Goal: Task Accomplishment & Management: Manage account settings

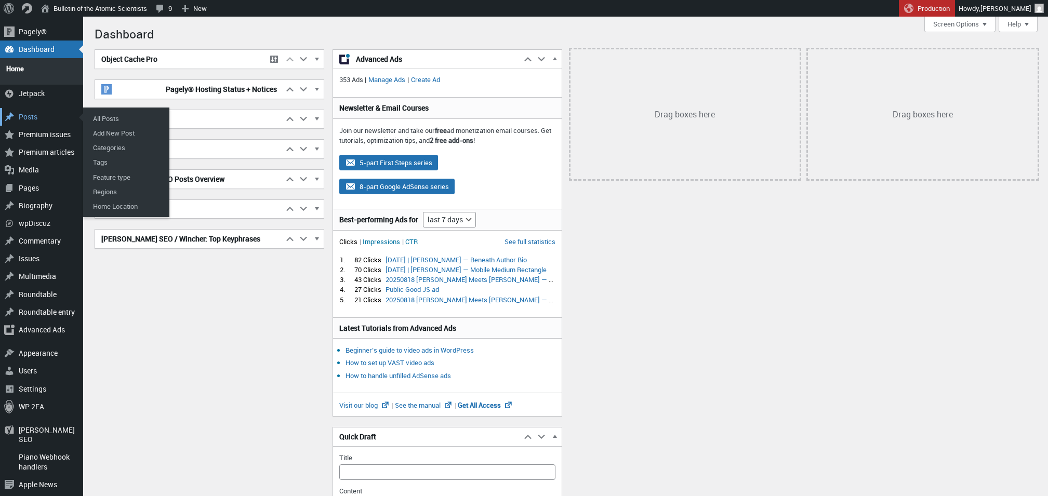
click at [38, 109] on div "Posts" at bounding box center [41, 117] width 83 height 18
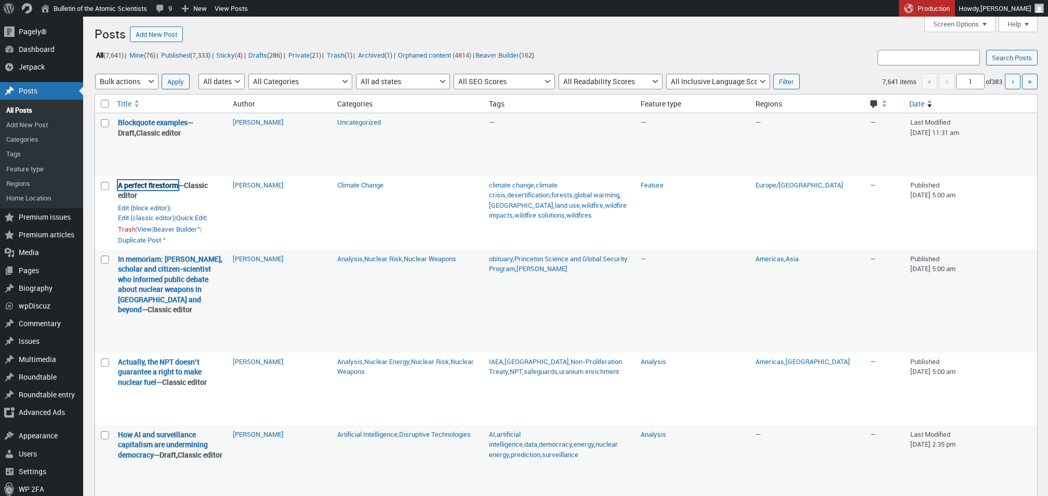
click at [178, 190] on link "A perfect firestorm" at bounding box center [148, 185] width 60 height 10
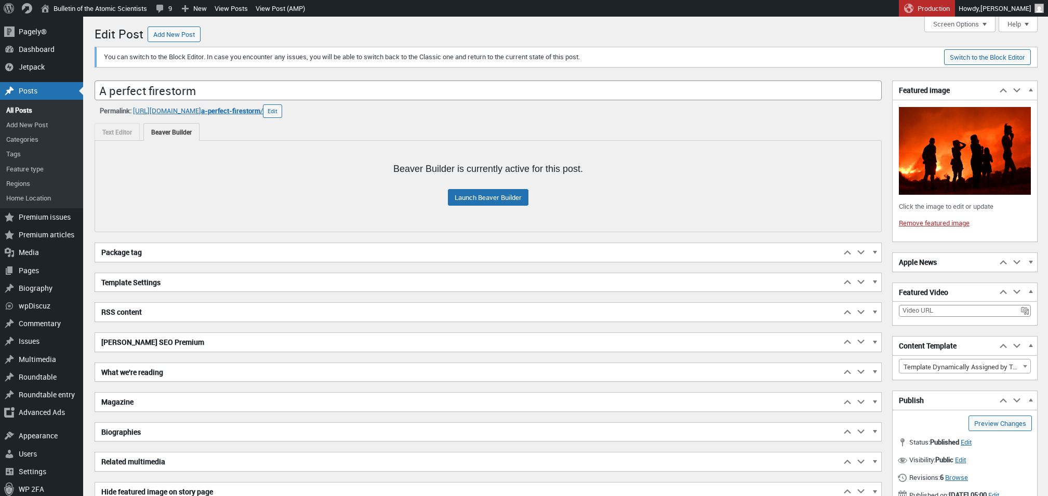
scroll to position [7, 0]
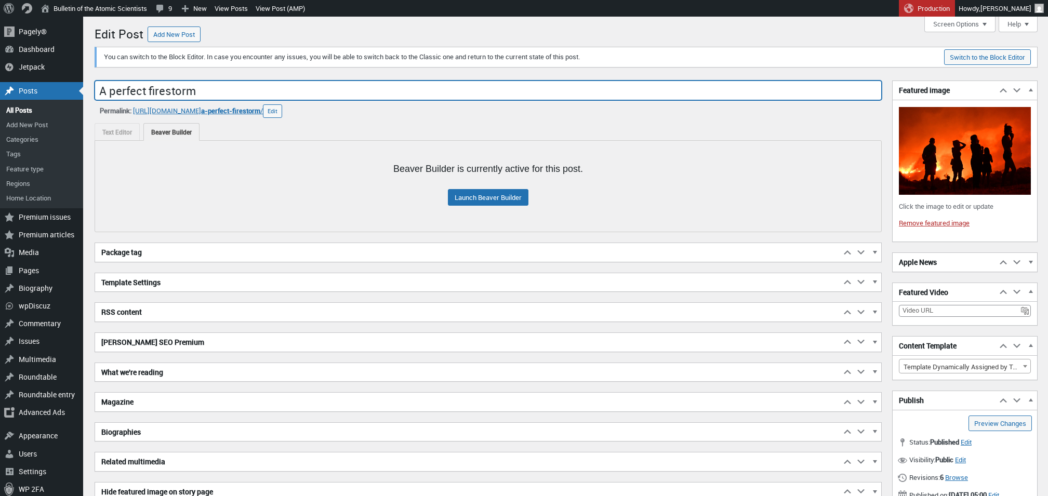
click at [247, 91] on input "A perfect firestorm" at bounding box center [488, 90] width 787 height 20
paste input "The social, political, and climate forces that keep Athens burning"
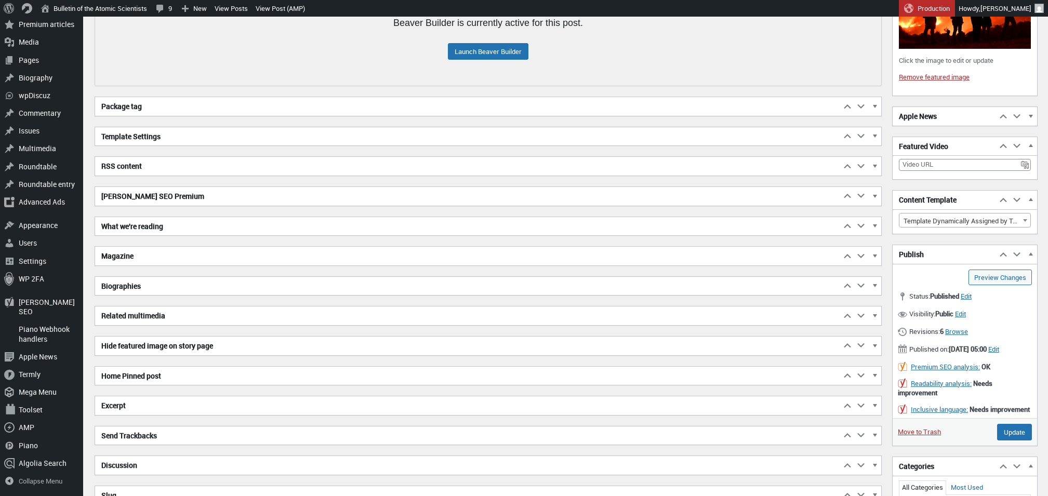
scroll to position [341, 0]
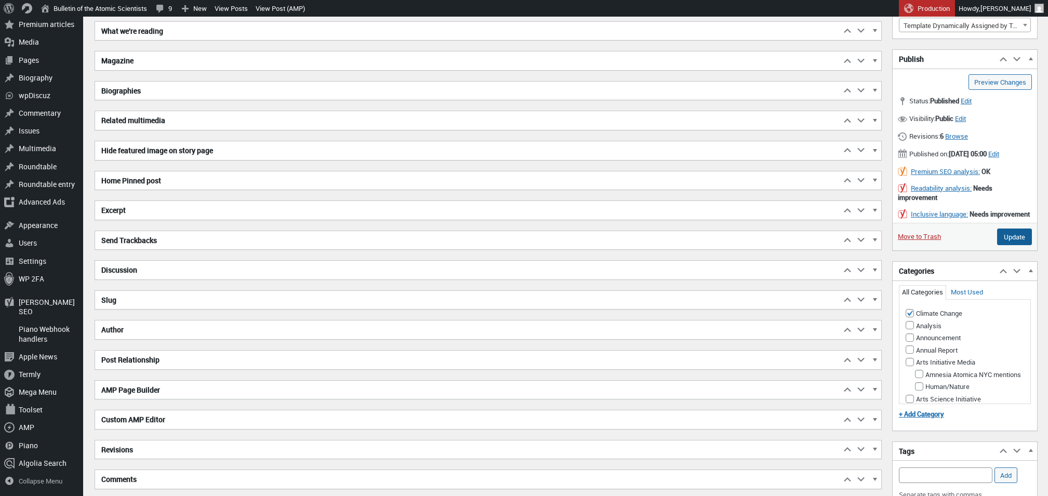
type input "A perfect firestorm: The social, political, and climate forces that keep [GEOGR…"
click at [1022, 245] on input "Update" at bounding box center [1014, 237] width 35 height 17
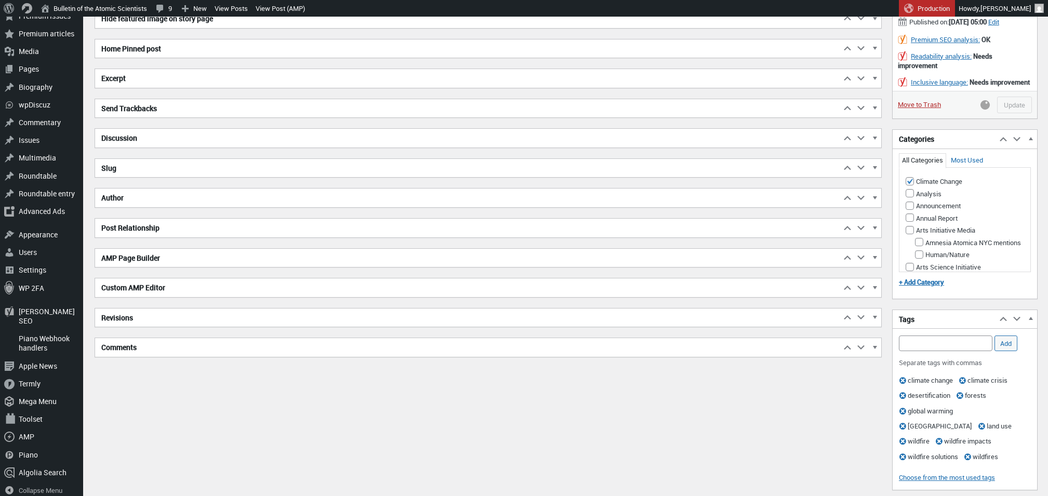
scroll to position [128, 0]
